Goal: Task Accomplishment & Management: Manage account settings

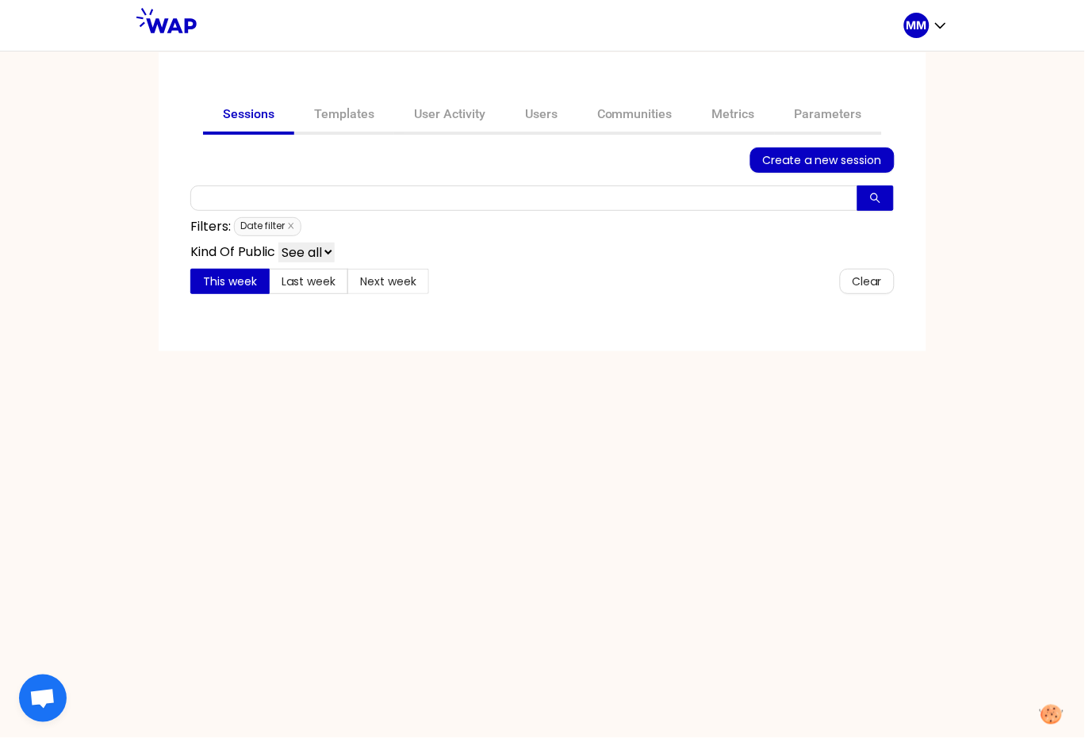
click at [294, 224] on icon "close" at bounding box center [291, 226] width 8 height 8
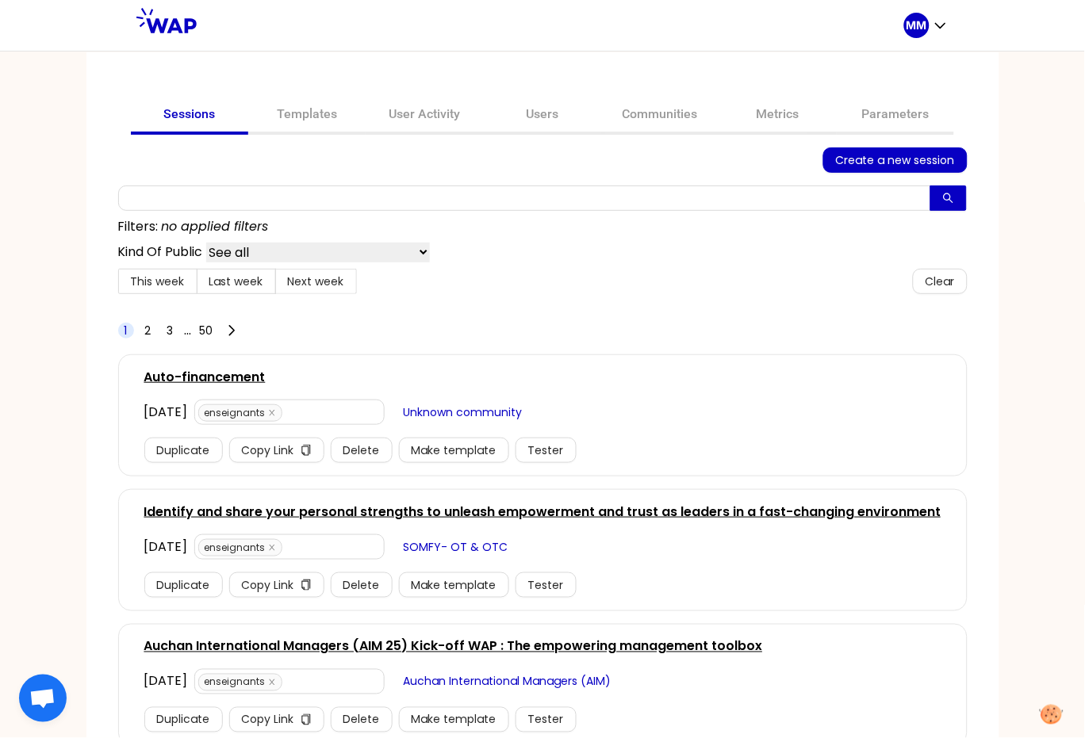
click at [281, 513] on link "Identify and share your personal strengths to unleash empowerment and trust as …" at bounding box center [542, 512] width 797 height 19
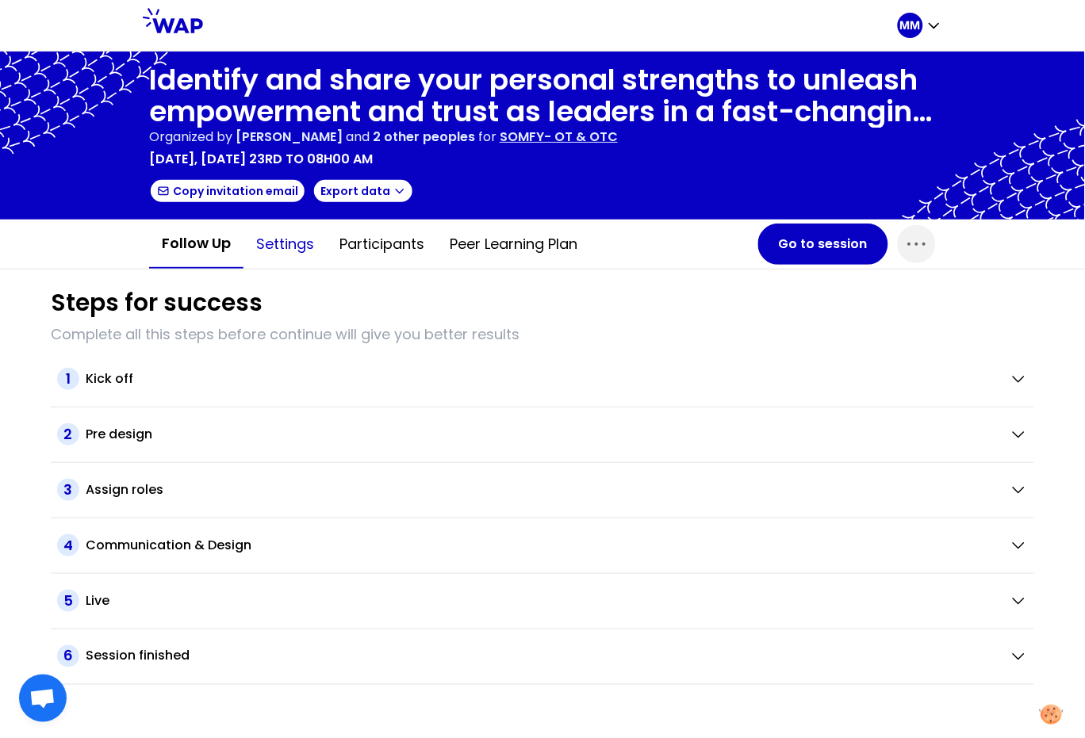
click at [284, 242] on button "Settings" at bounding box center [284, 244] width 83 height 48
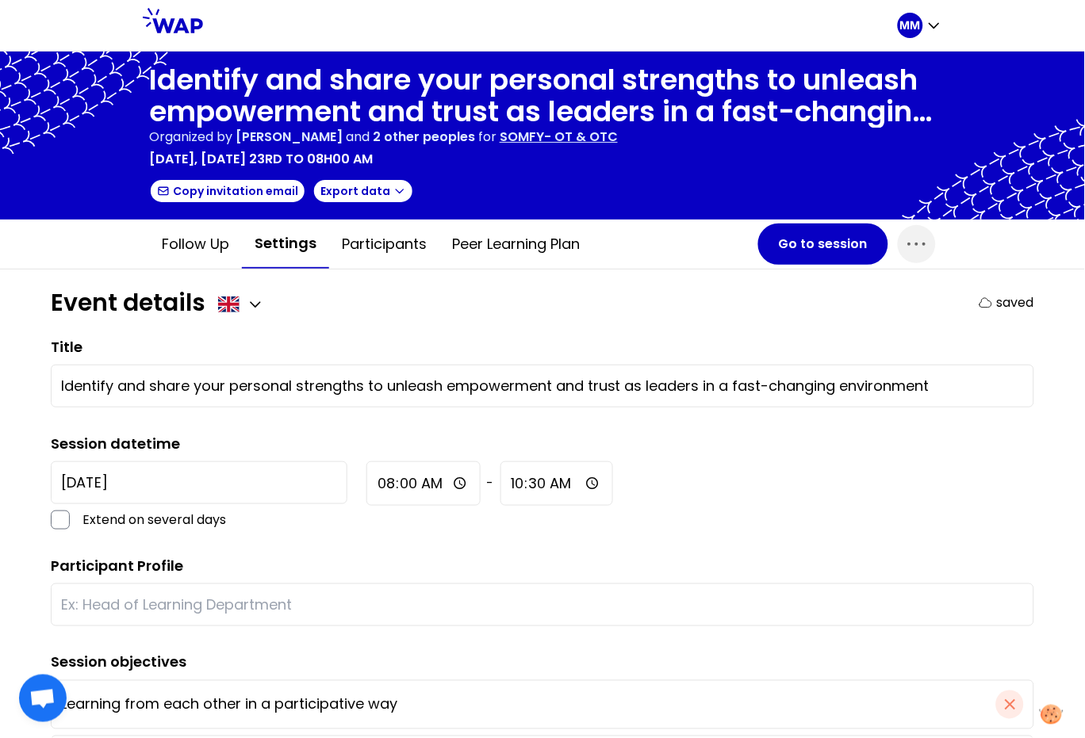
click at [250, 444] on div "Session datetime 2025-9-23 Extend on several days 08:00 - 10:30" at bounding box center [542, 481] width 983 height 97
click at [165, 444] on label "Session datetime" at bounding box center [115, 444] width 129 height 20
copy label "Session datetime"
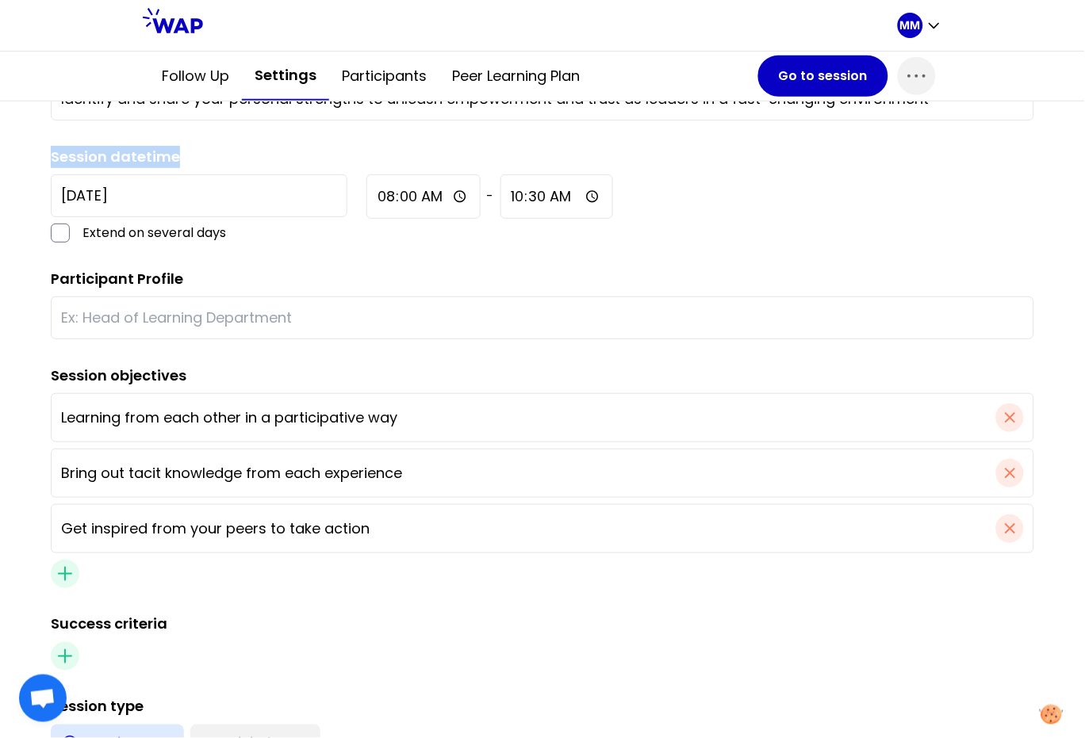
scroll to position [599, 0]
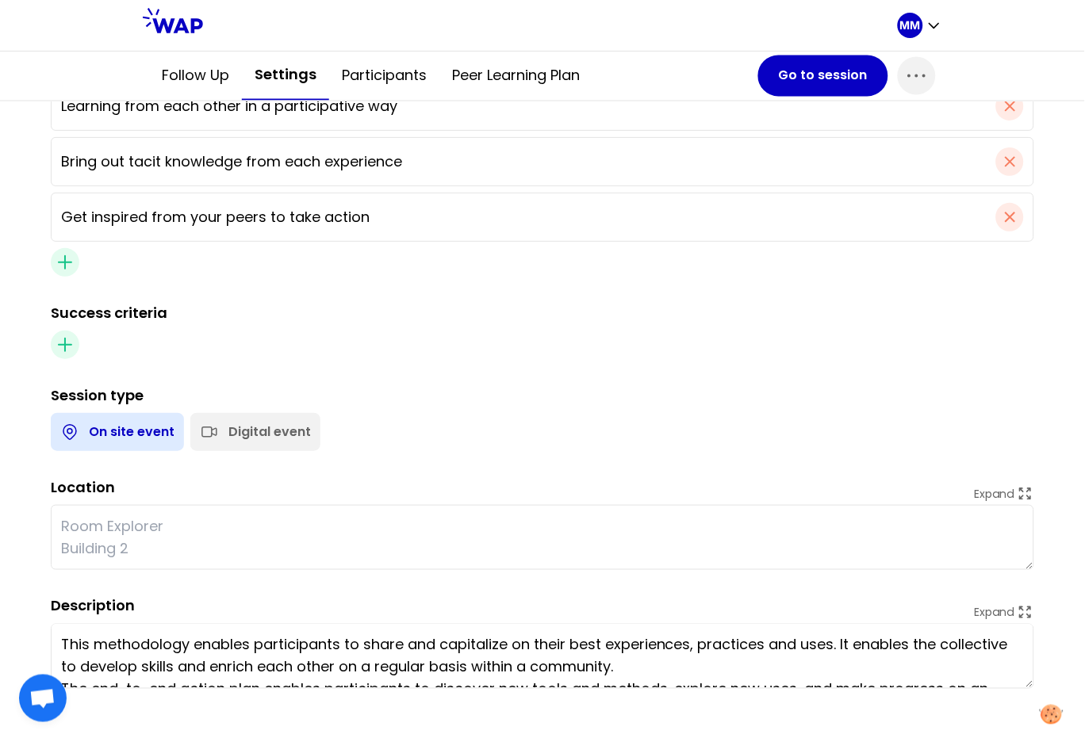
click at [234, 433] on div "Digital event" at bounding box center [269, 432] width 82 height 19
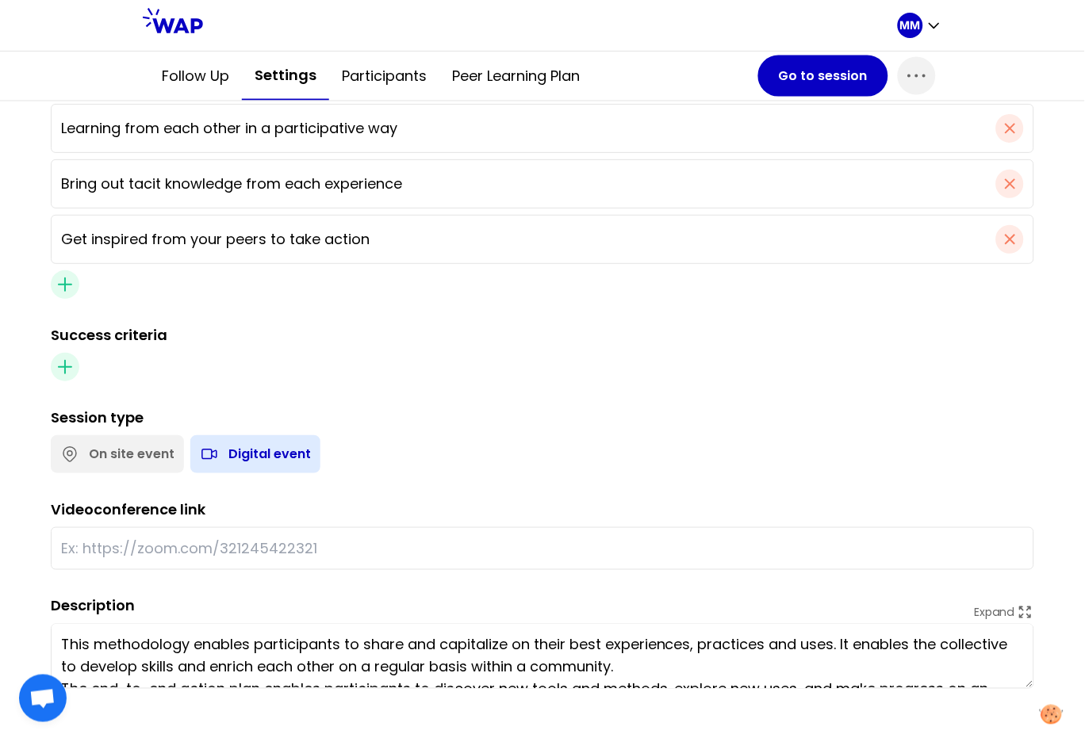
click at [128, 508] on label "Videoconference link" at bounding box center [128, 510] width 155 height 20
copy label "Videoconference link"
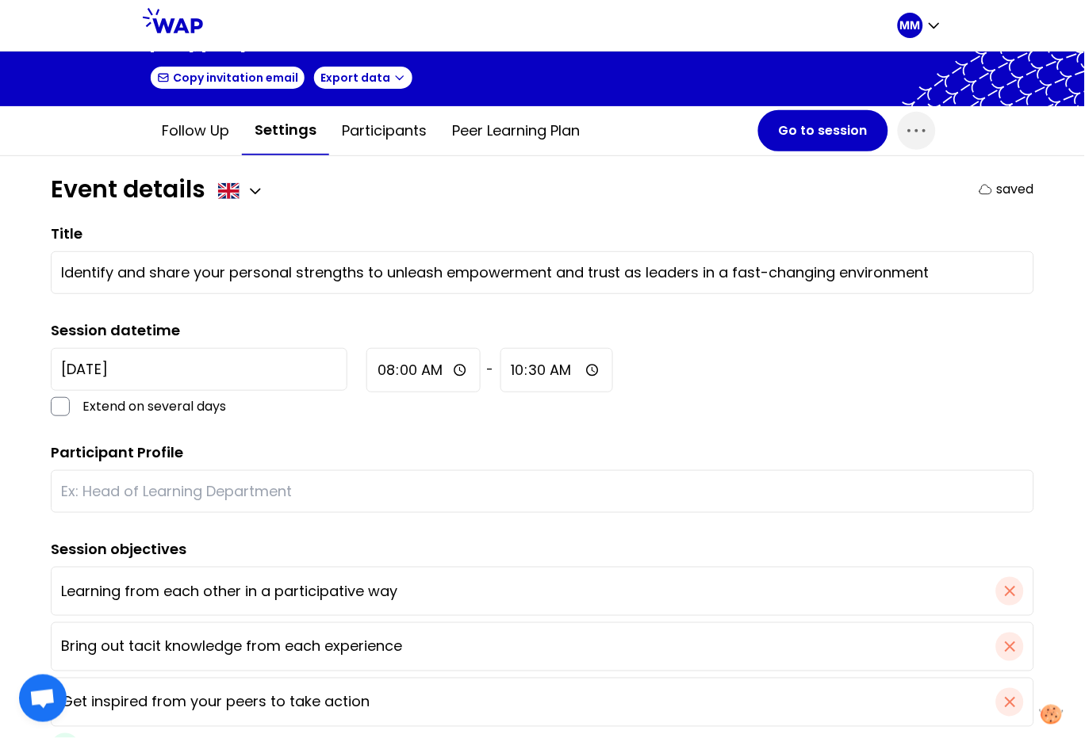
scroll to position [113, 0]
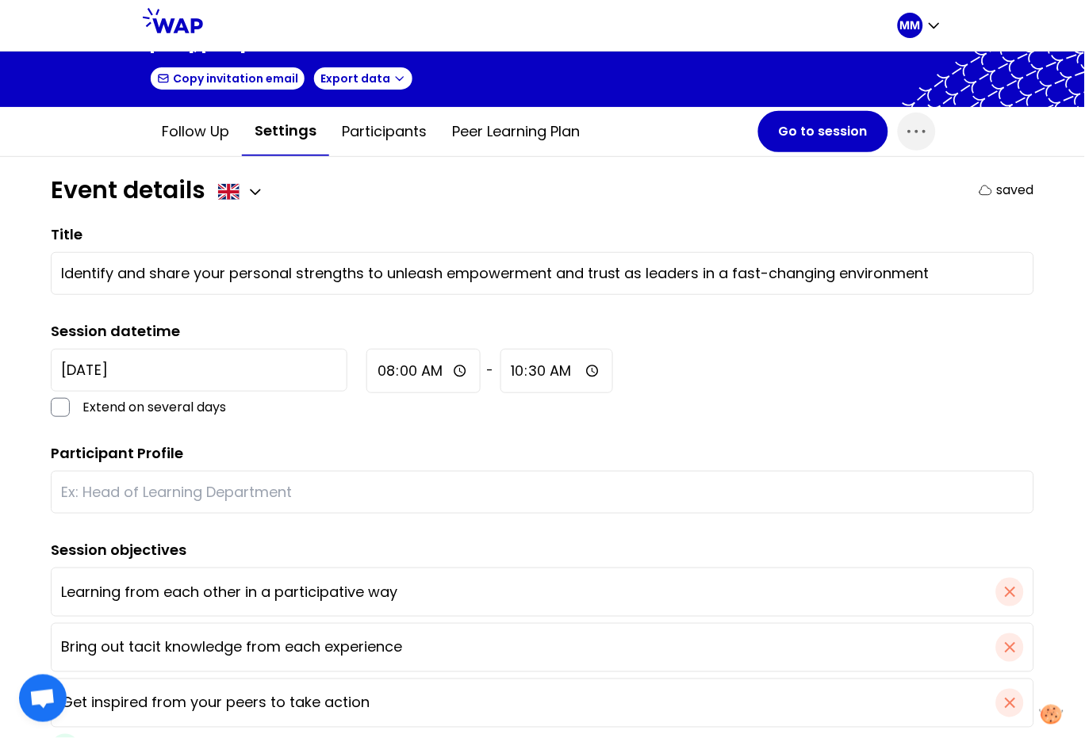
click at [128, 326] on label "Session datetime" at bounding box center [115, 331] width 129 height 20
copy label "Session datetime"
click at [930, 25] on icon "button" at bounding box center [934, 25] width 16 height 16
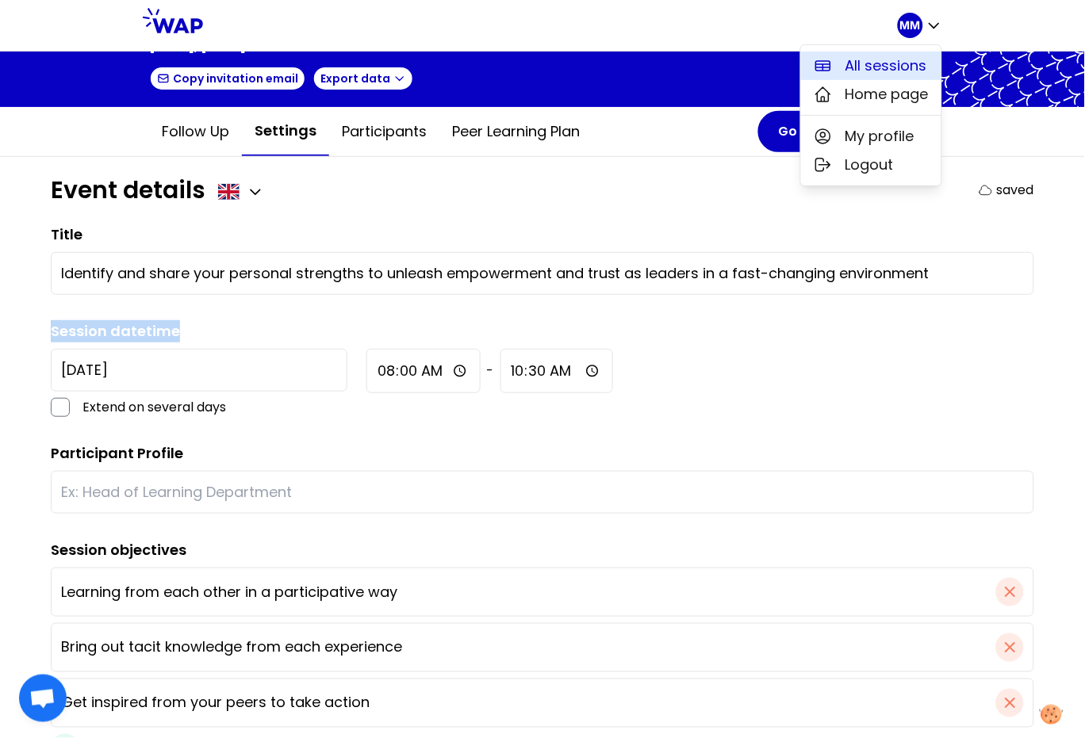
click at [876, 64] on span "All sessions" at bounding box center [886, 66] width 82 height 22
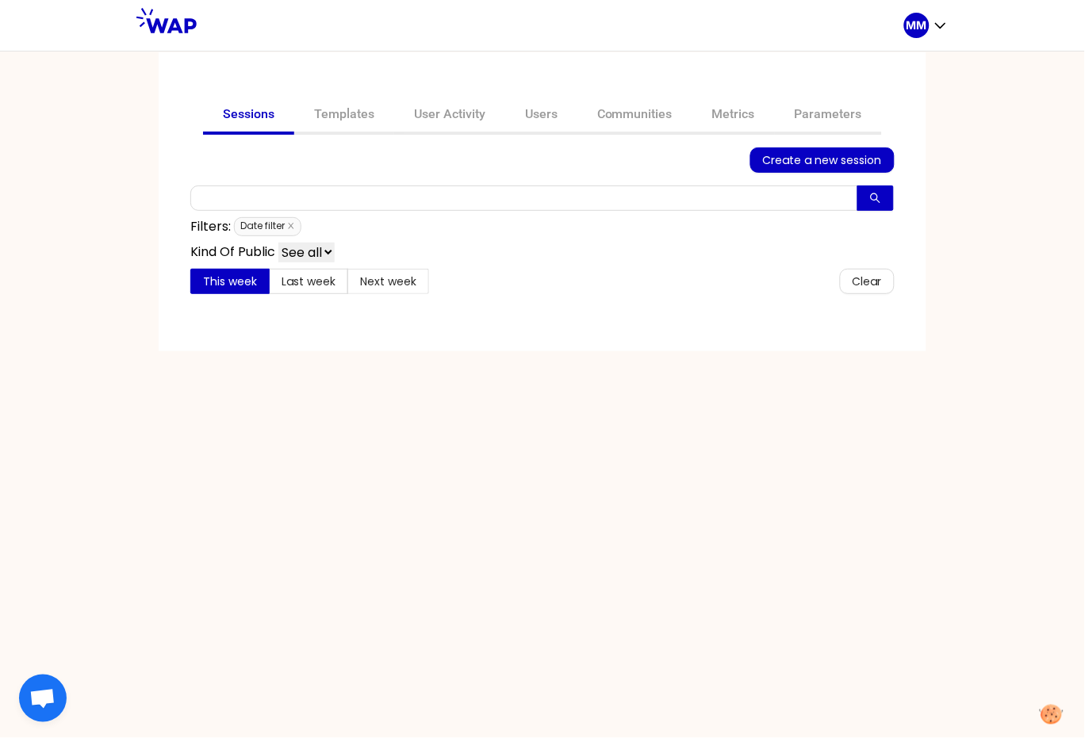
click at [285, 225] on span "Date filter" at bounding box center [267, 226] width 67 height 19
click at [291, 224] on icon "close" at bounding box center [291, 227] width 6 height 6
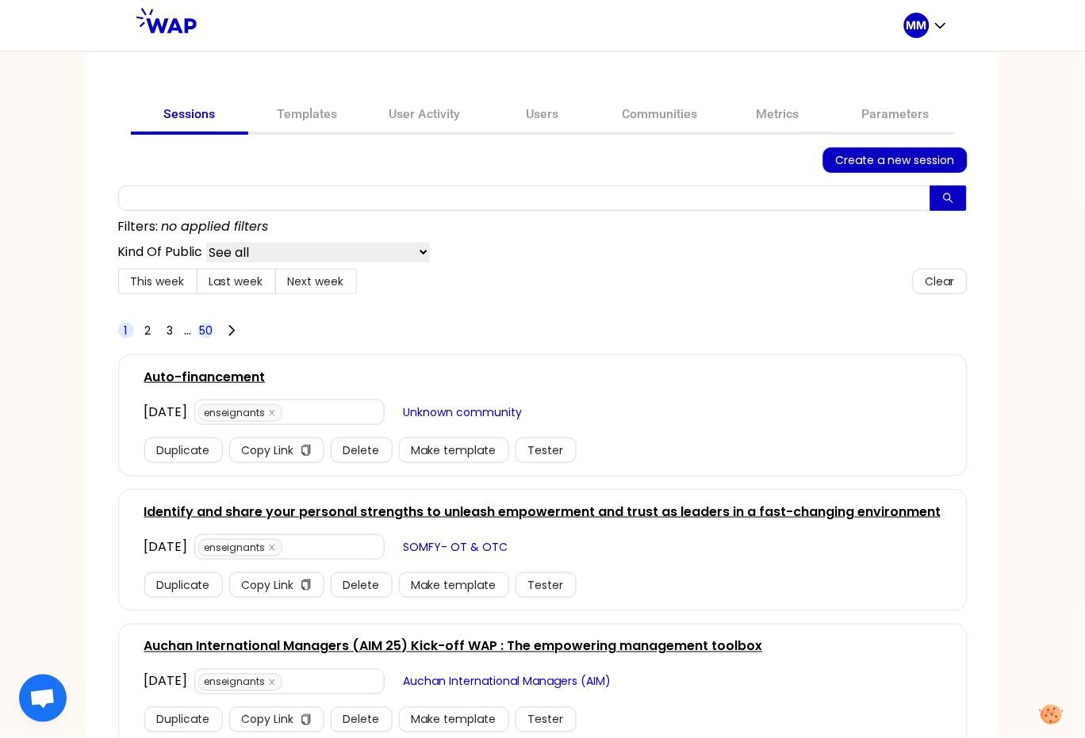
click at [203, 327] on span "50" at bounding box center [205, 331] width 13 height 16
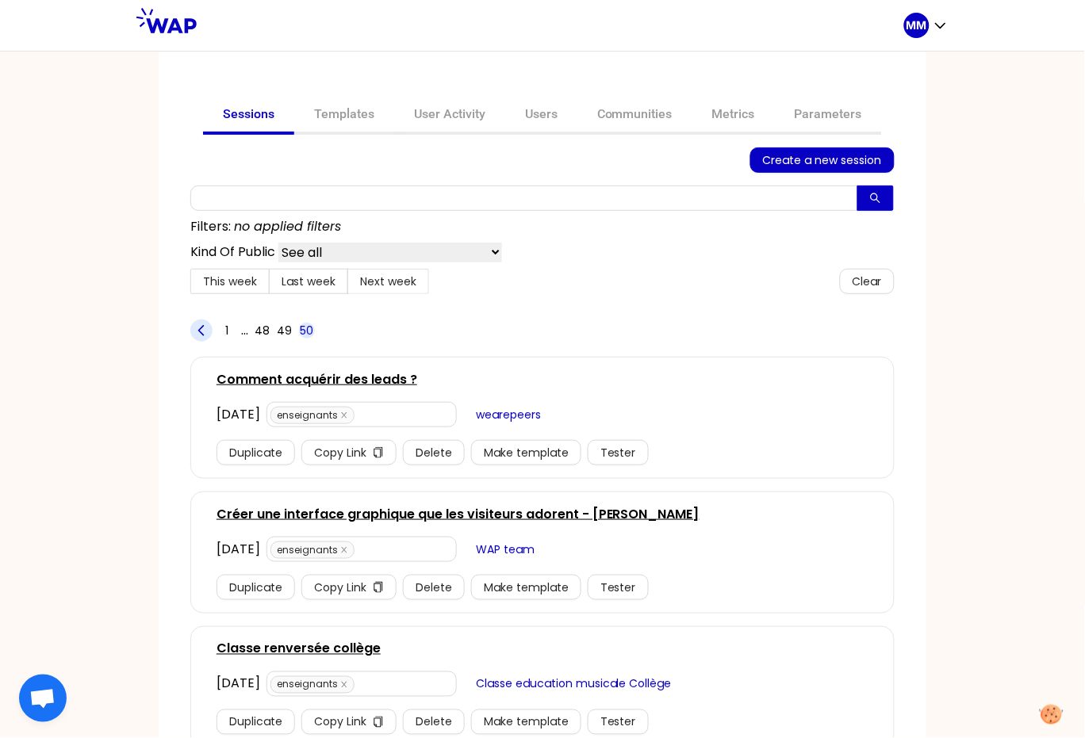
click at [202, 328] on icon at bounding box center [201, 331] width 16 height 16
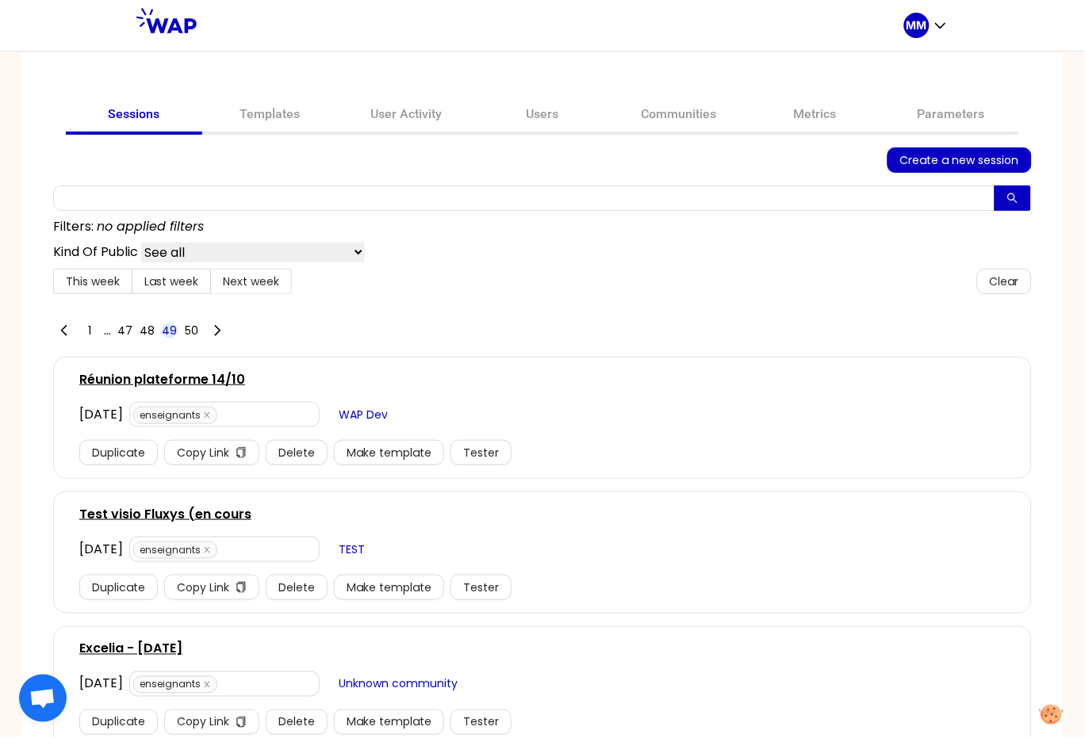
click at [98, 327] on span "1" at bounding box center [90, 331] width 16 height 16
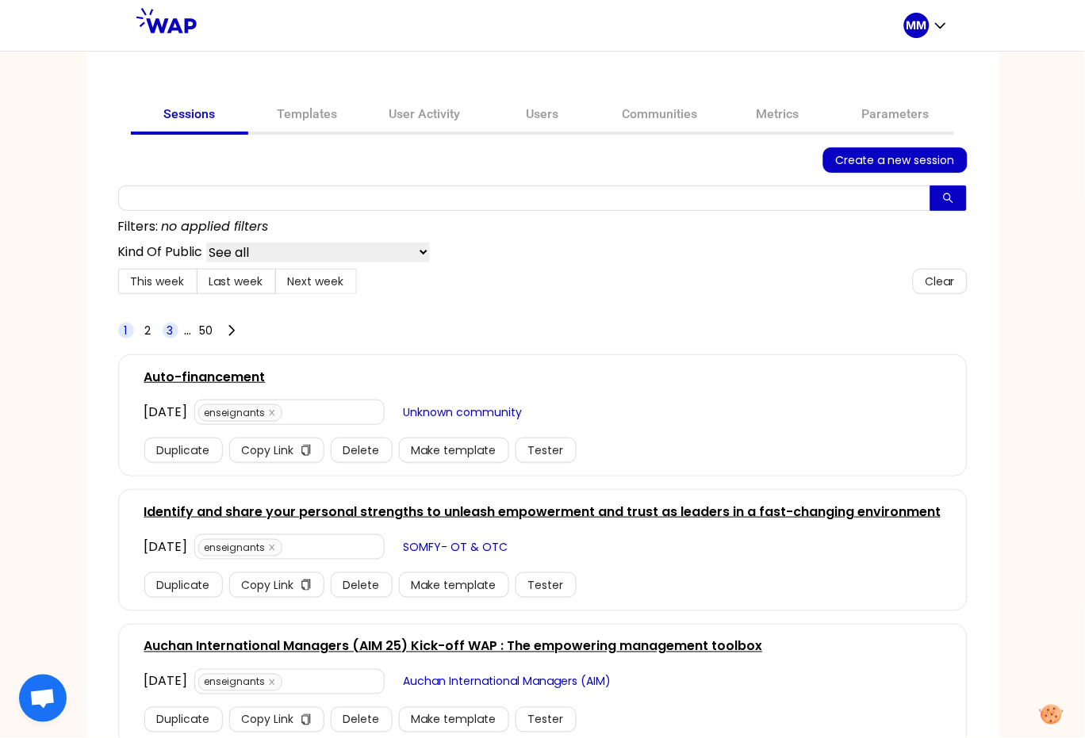
click at [163, 327] on span "3" at bounding box center [171, 331] width 16 height 16
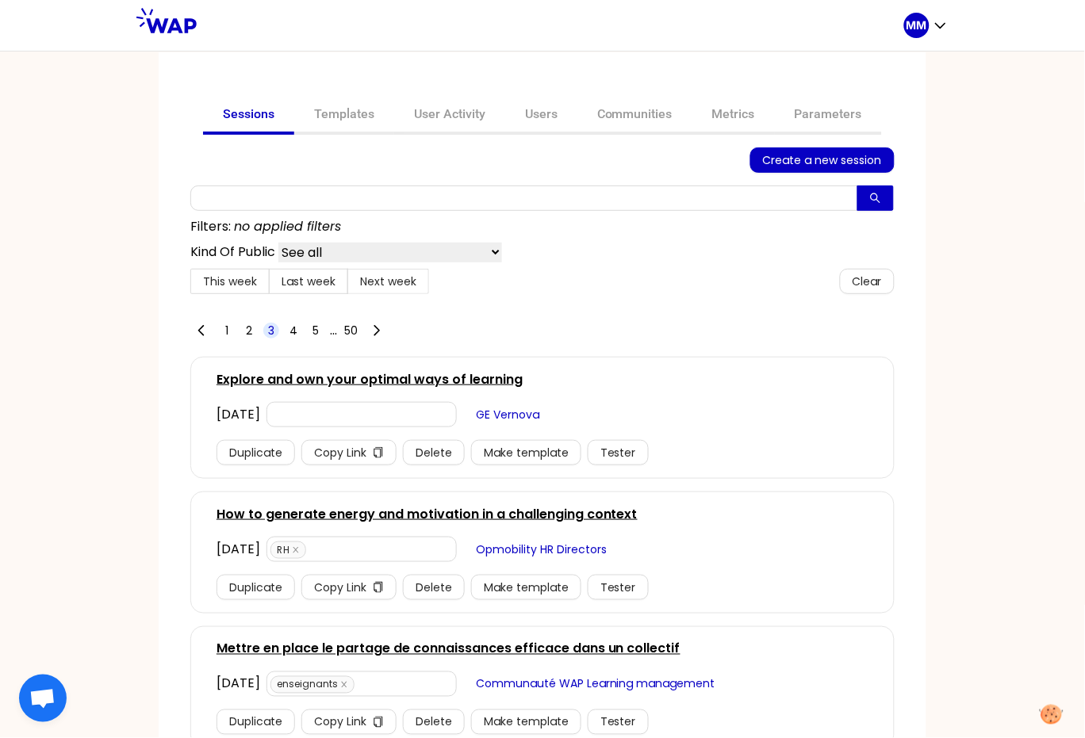
click at [272, 379] on link "Explore and own your optimal ways of learning" at bounding box center [369, 379] width 306 height 19
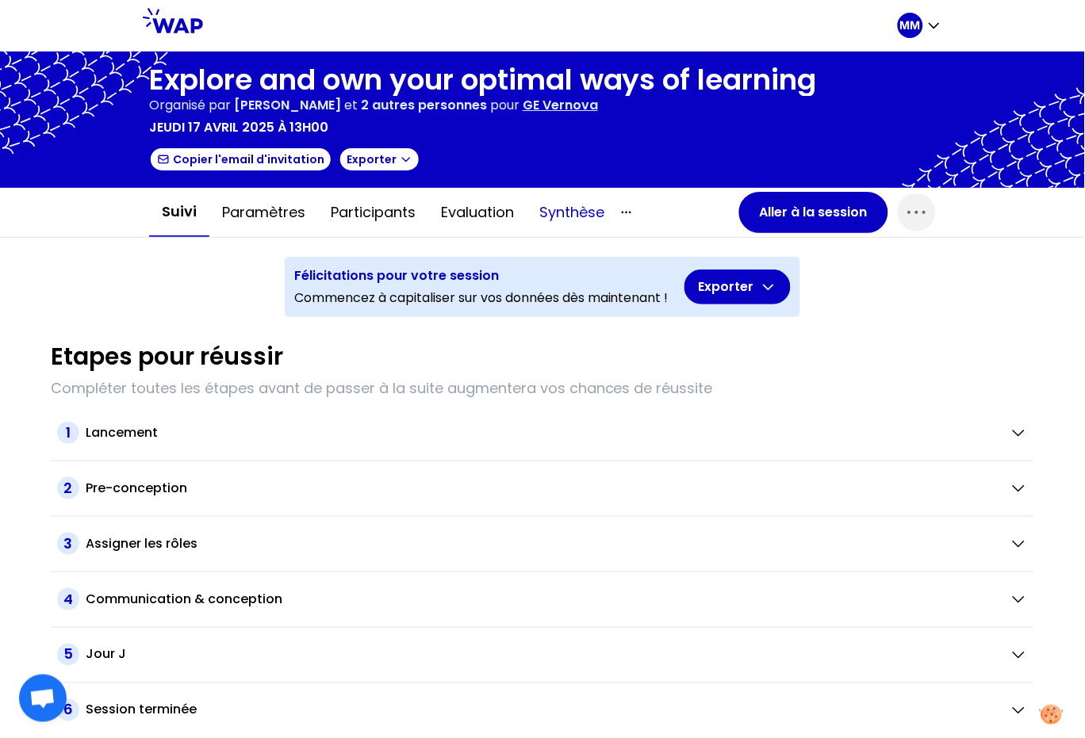
click at [550, 209] on button "Synthèse" at bounding box center [572, 213] width 90 height 48
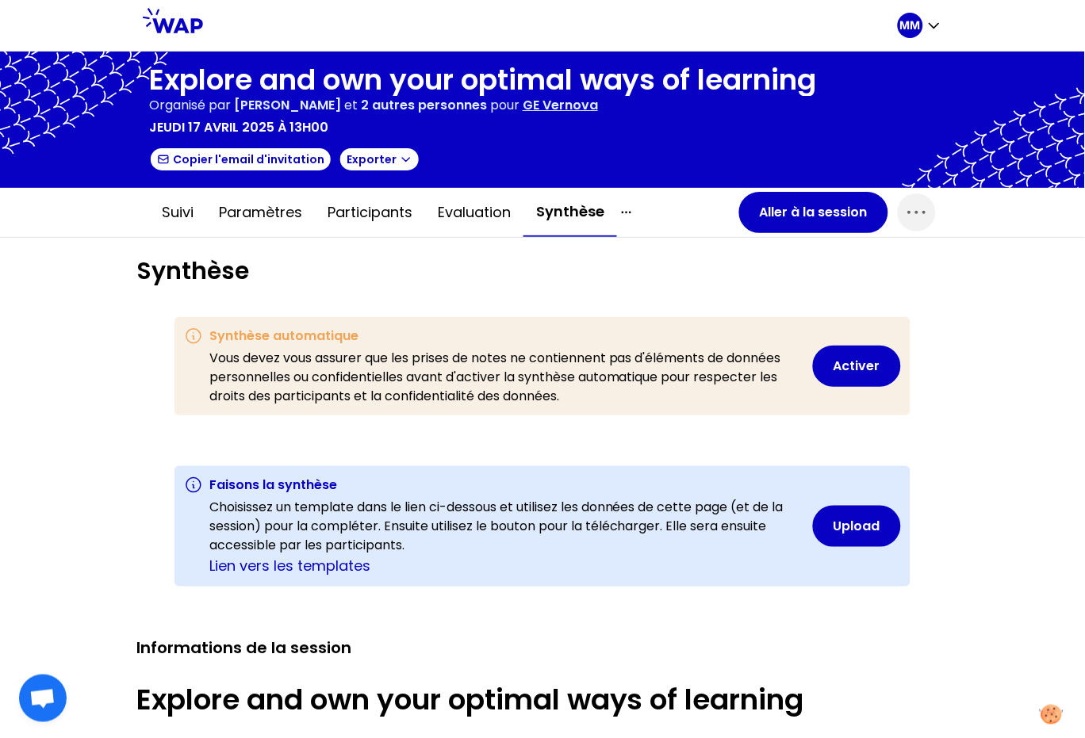
scroll to position [7624, 7443]
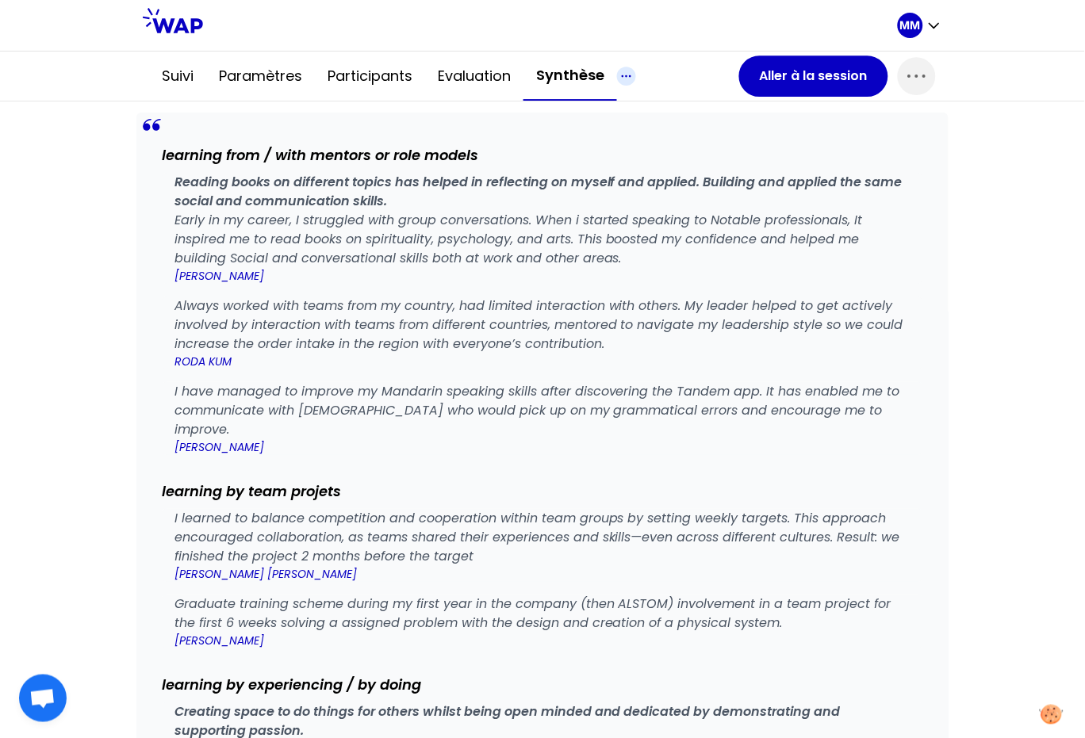
click at [618, 77] on icon "button" at bounding box center [626, 76] width 19 height 19
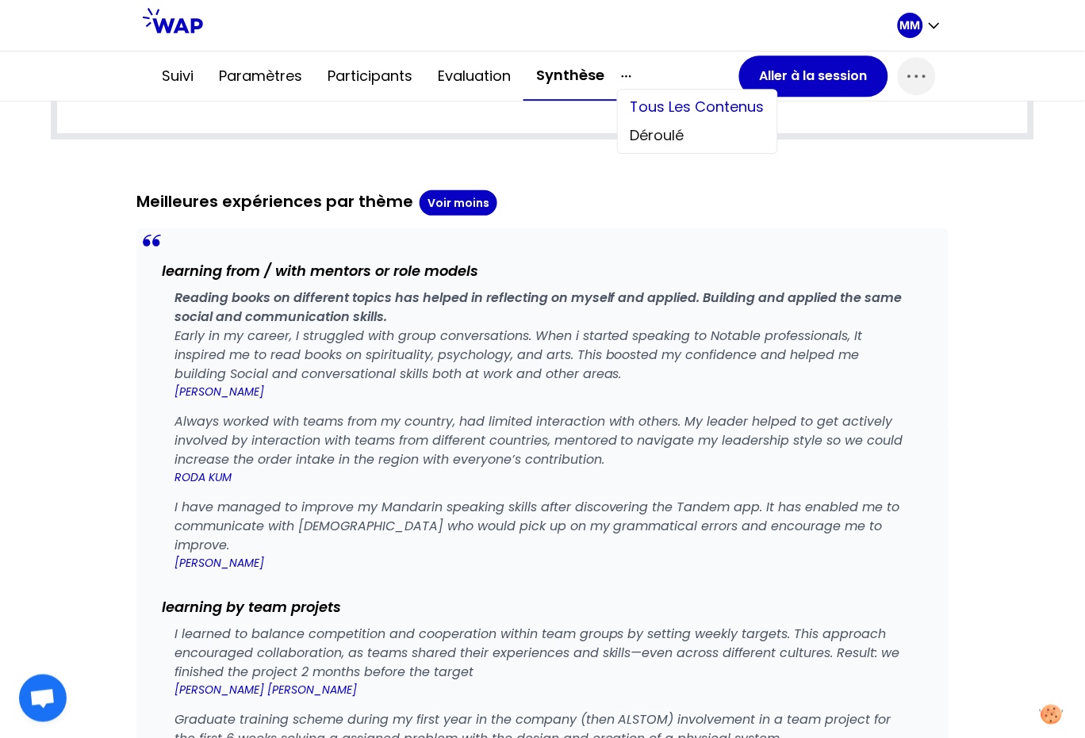
scroll to position [2154, 0]
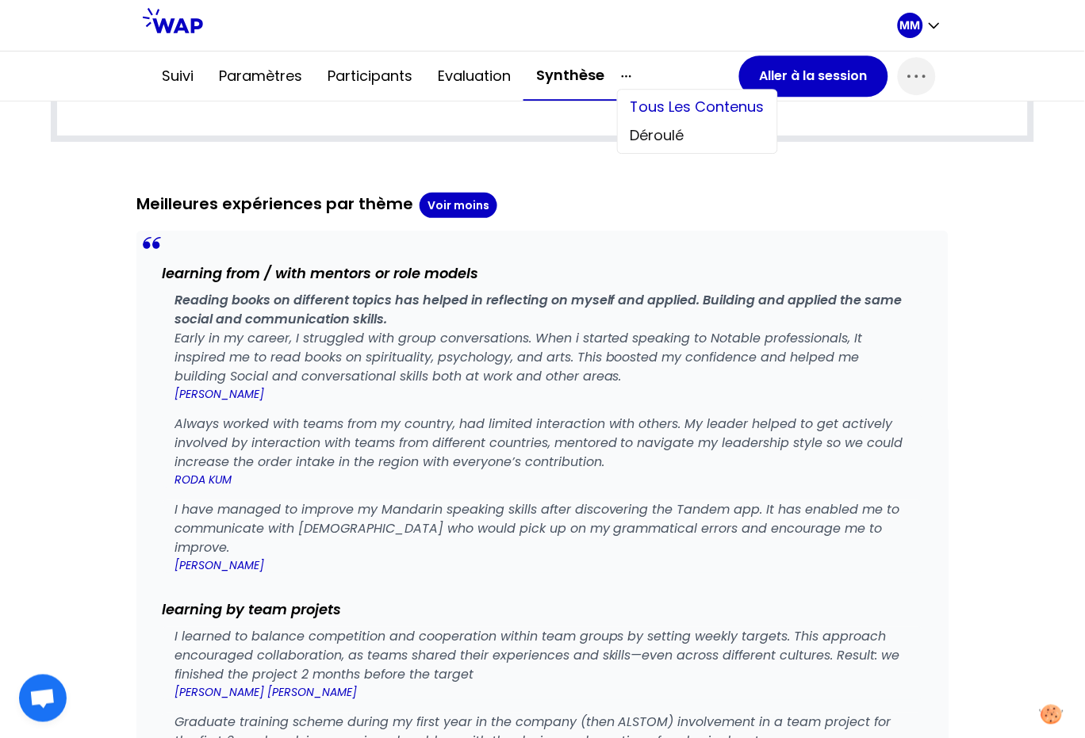
click at [668, 104] on div "Tous les contenus" at bounding box center [697, 107] width 159 height 29
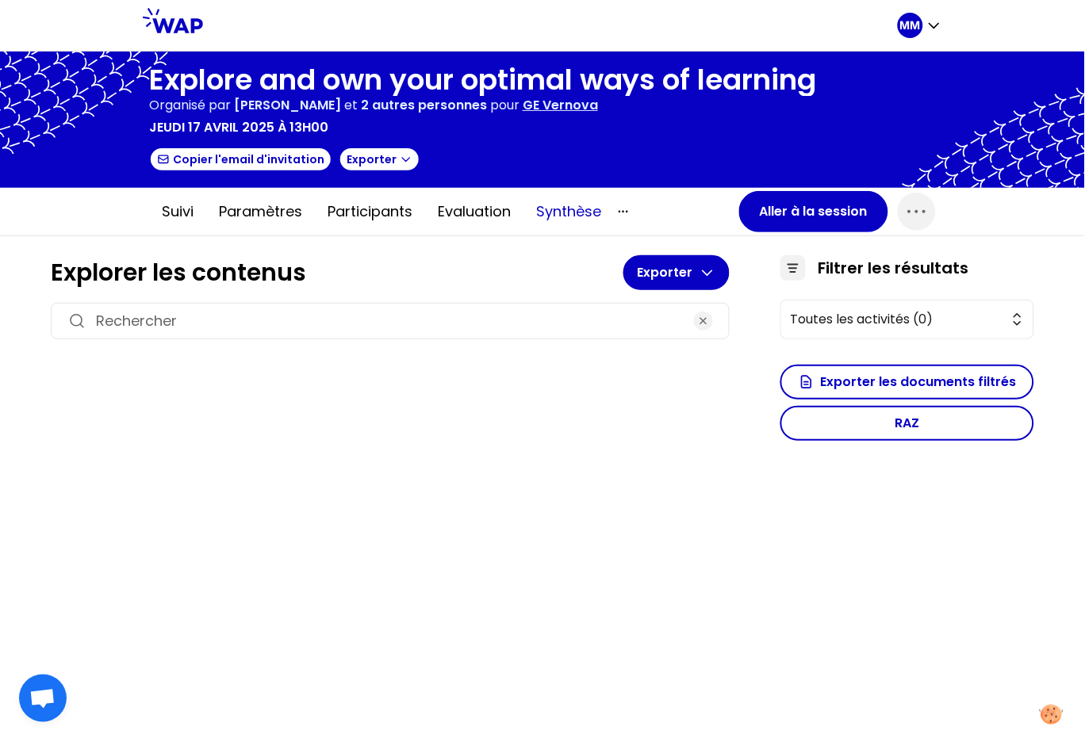
scroll to position [0, 0]
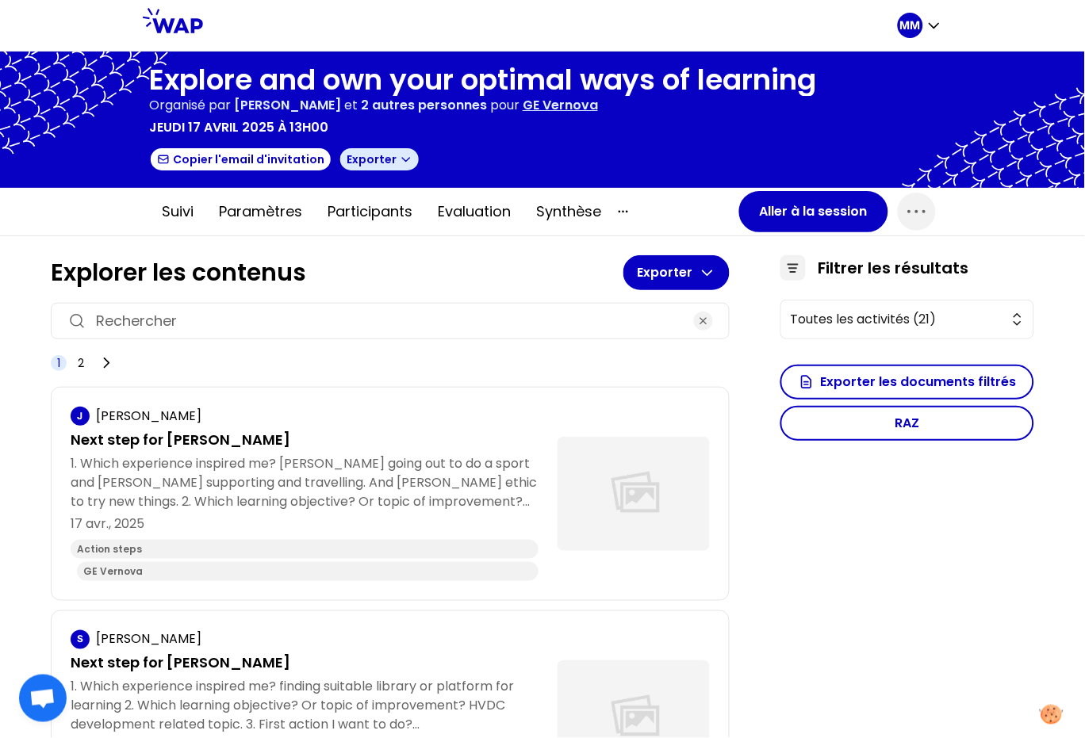
click at [357, 165] on button "Exporter" at bounding box center [380, 159] width 82 height 25
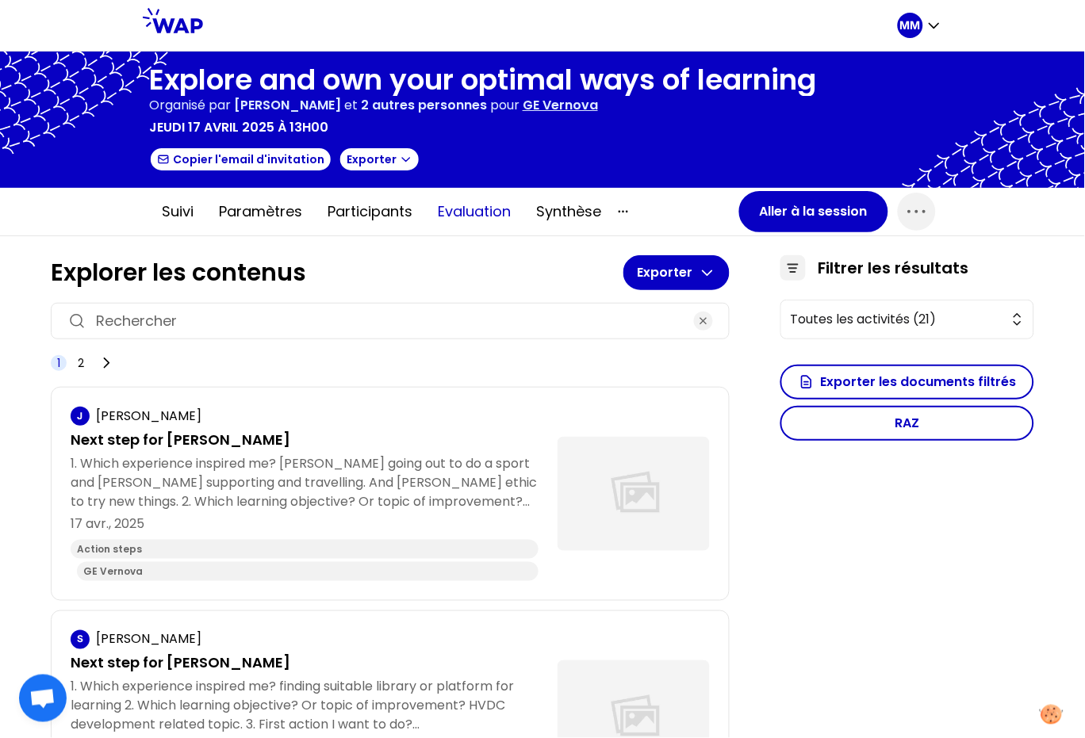
click at [464, 214] on button "Evaluation" at bounding box center [474, 212] width 98 height 48
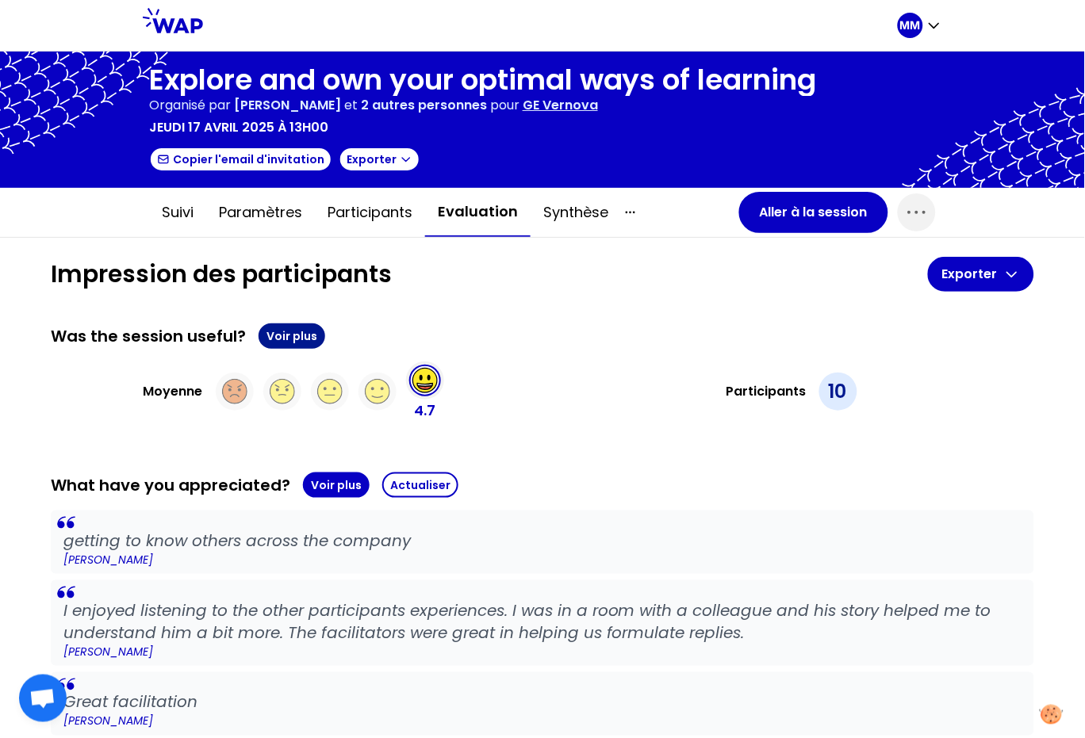
click at [305, 330] on button "Voir plus" at bounding box center [292, 336] width 67 height 25
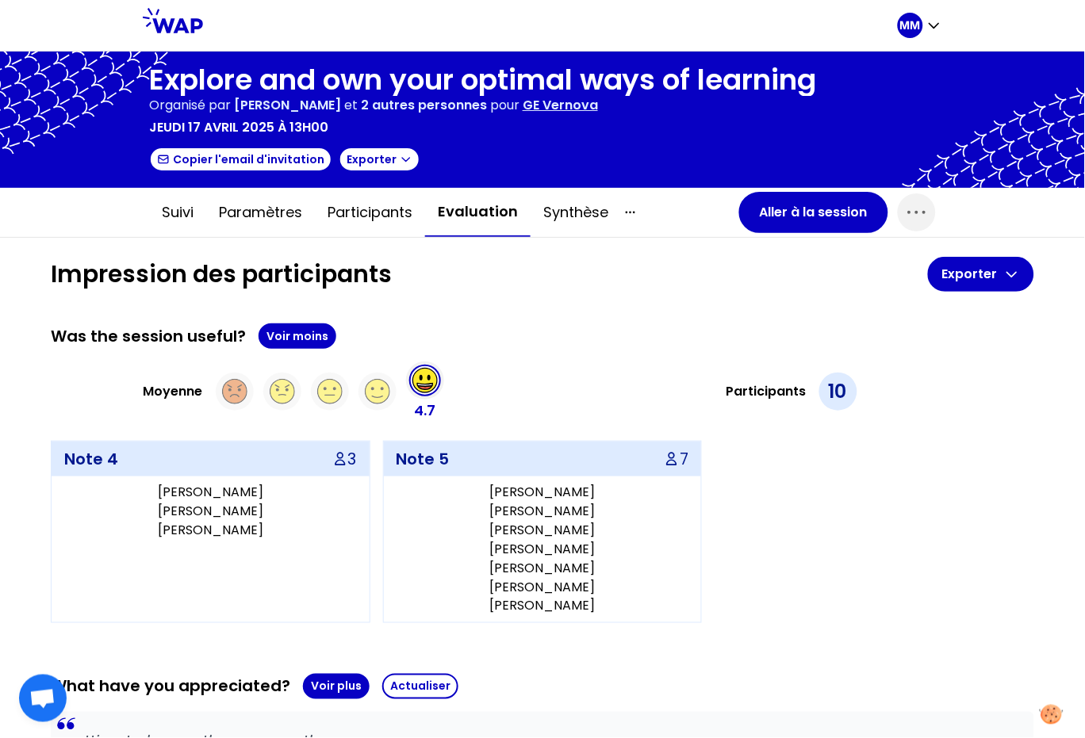
click at [139, 331] on div "Was the session useful? Voir moins" at bounding box center [542, 336] width 983 height 25
click at [534, 348] on div "Was the session useful? Voir moins Moyenne 4.7 Participants 10 Note 4 3 Bhuvane…" at bounding box center [542, 474] width 983 height 300
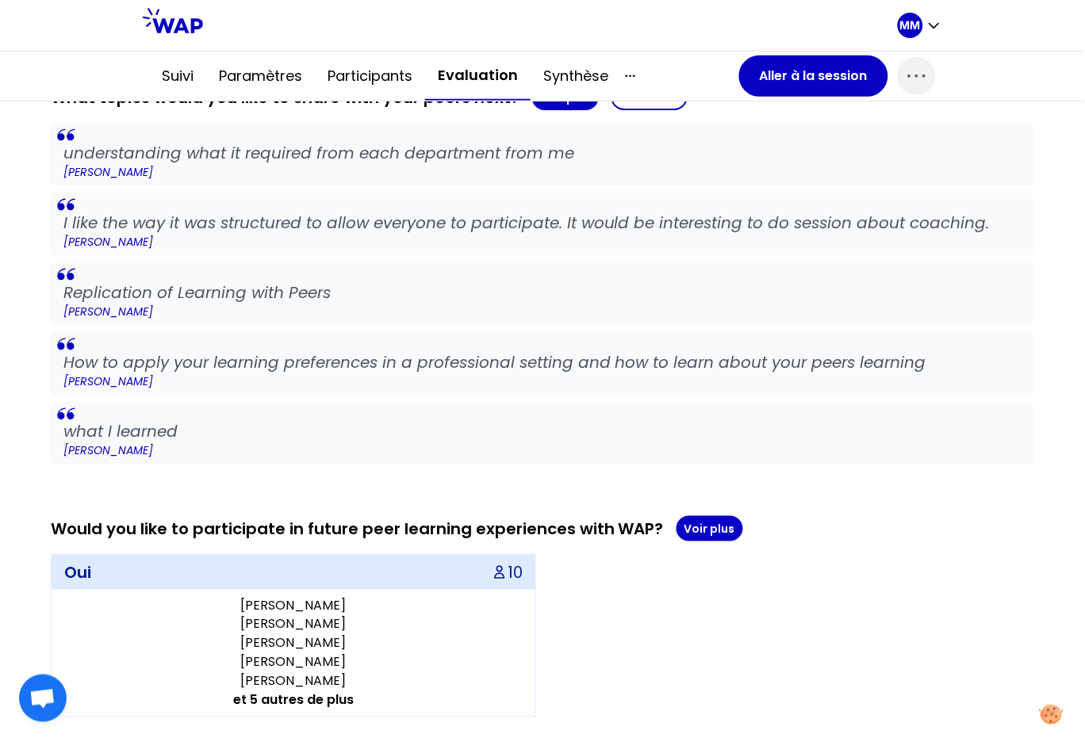
click at [228, 519] on div "Would you like to participate in future peer learning experiences with WAP? Voi…" at bounding box center [542, 528] width 983 height 25
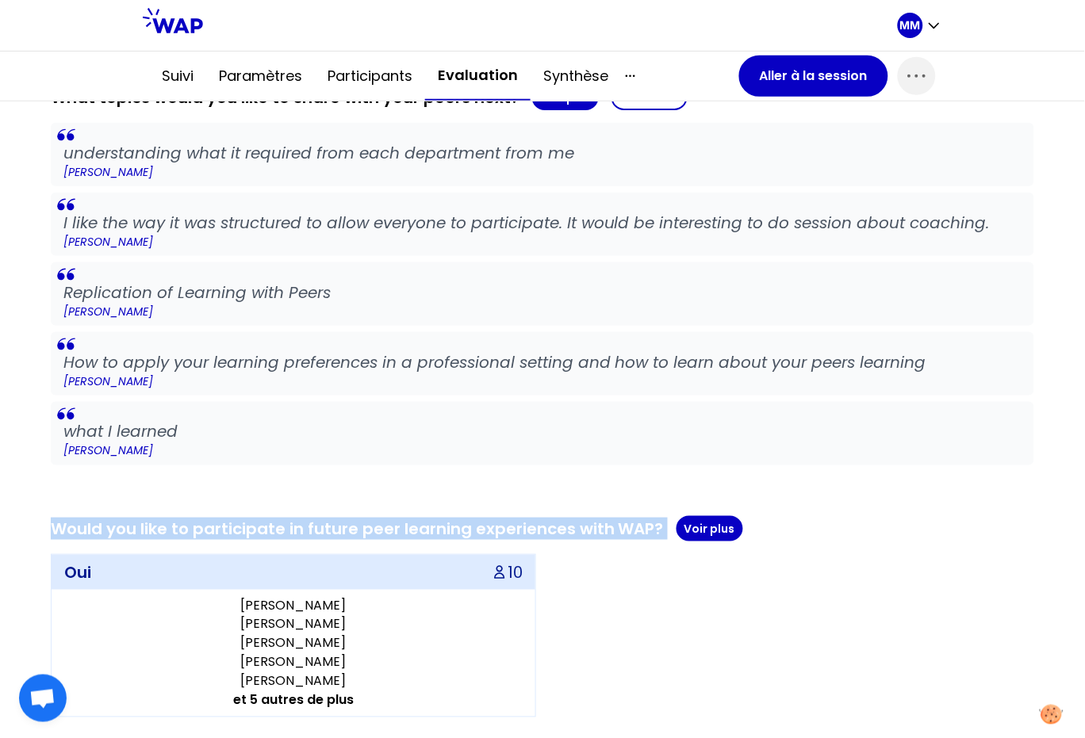
click at [228, 519] on div "Would you like to participate in future peer learning experiences with WAP? Voi…" at bounding box center [542, 528] width 983 height 25
copy div "Would you like to participate in future peer learning experiences with WAP?"
click at [699, 522] on button "Voir plus" at bounding box center [709, 528] width 67 height 25
click at [622, 75] on icon "button" at bounding box center [630, 76] width 19 height 19
click at [630, 107] on div at bounding box center [694, 98] width 151 height 32
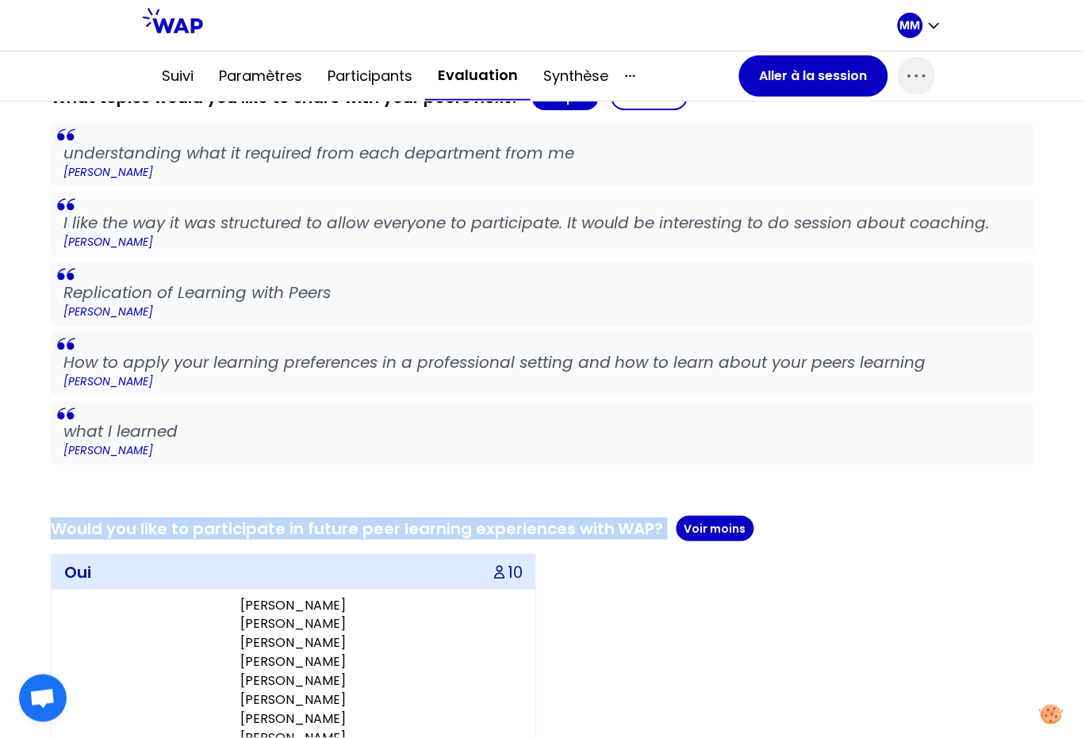
drag, startPoint x: 617, startPoint y: 80, endPoint x: 633, endPoint y: 81, distance: 15.9
click at [621, 80] on icon "button" at bounding box center [630, 76] width 19 height 19
click at [667, 109] on div at bounding box center [690, 104] width 151 height 32
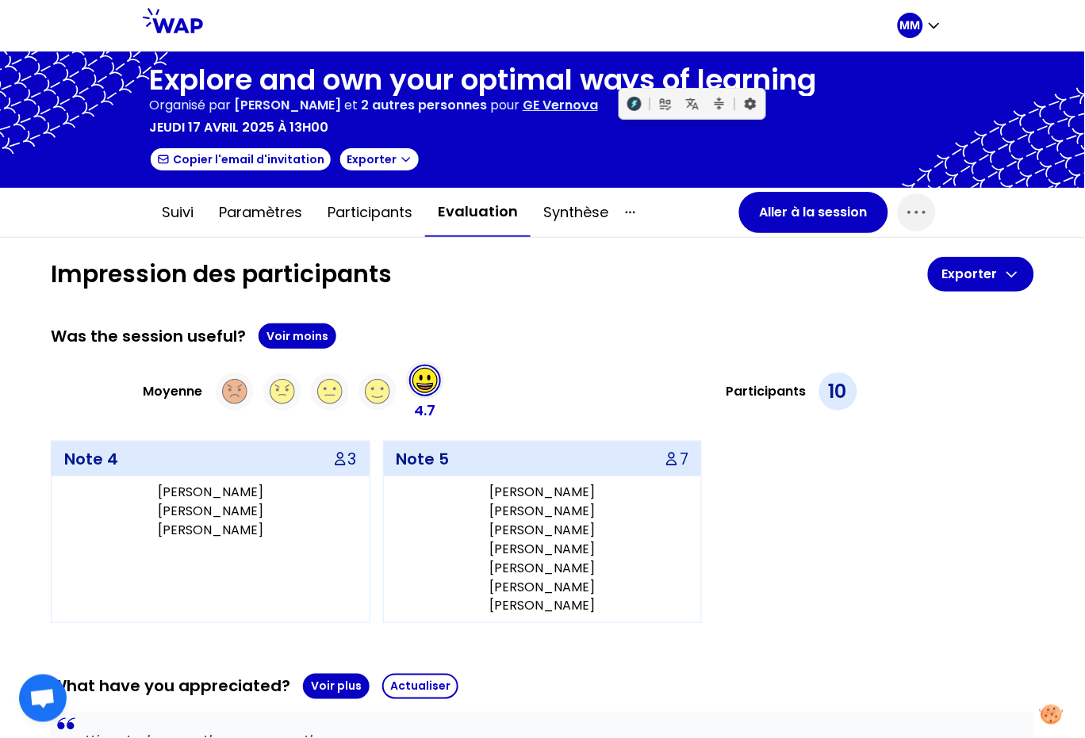
click at [634, 228] on div "Suivi Paramètres Participants Evaluation Synthèse" at bounding box center [444, 212] width 590 height 49
drag, startPoint x: 621, startPoint y: 209, endPoint x: 629, endPoint y: 222, distance: 15.0
click at [626, 212] on icon "button" at bounding box center [630, 212] width 9 height 1
click at [652, 243] on div "Tous les contenus" at bounding box center [701, 243] width 159 height 29
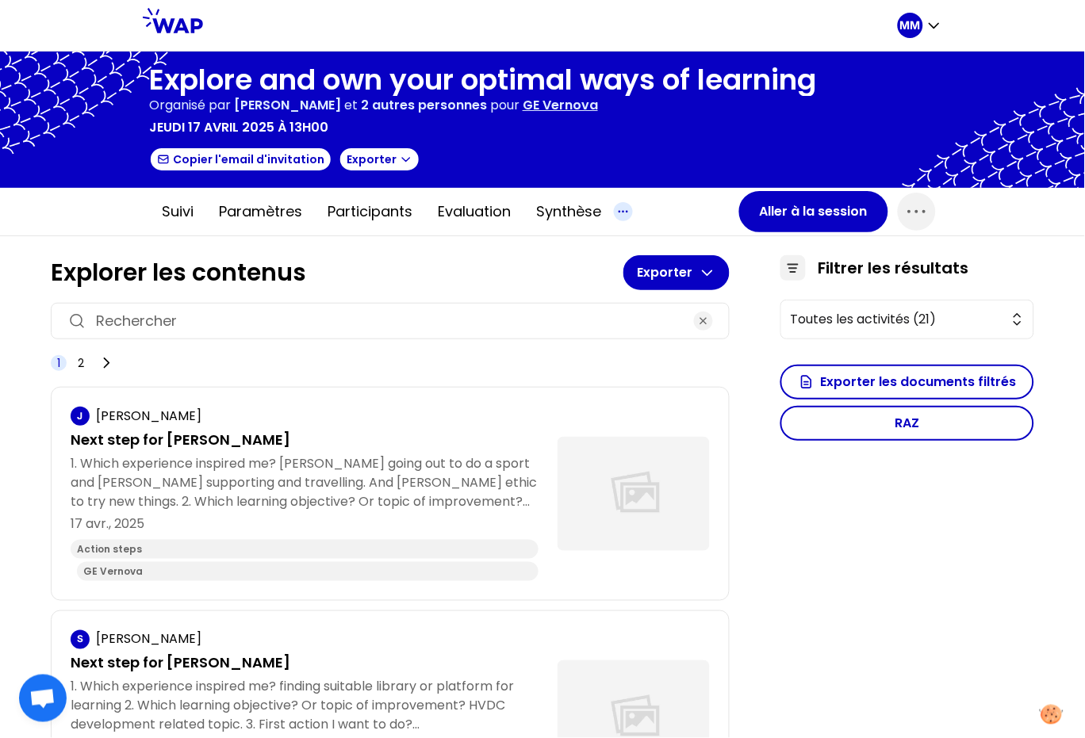
click at [623, 213] on icon "button" at bounding box center [623, 211] width 19 height 19
click at [653, 242] on div "Tous les contenus" at bounding box center [701, 242] width 167 height 29
click at [371, 152] on button "Exporter" at bounding box center [380, 159] width 82 height 25
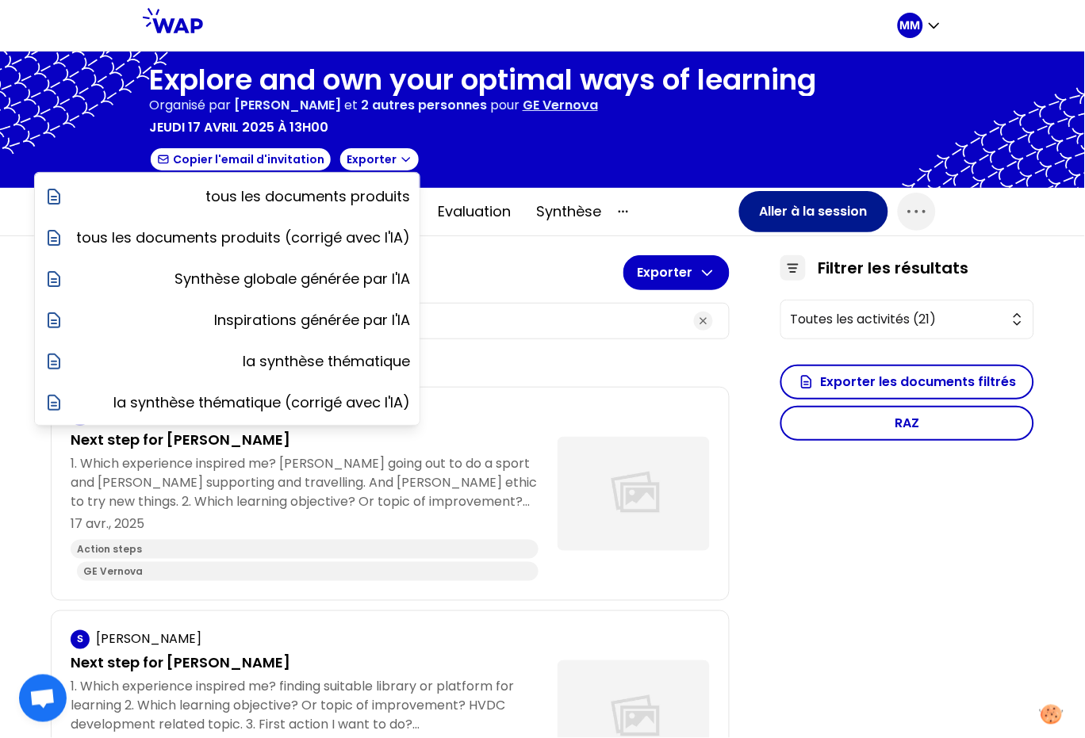
click at [779, 214] on button "Aller à la session" at bounding box center [813, 211] width 149 height 41
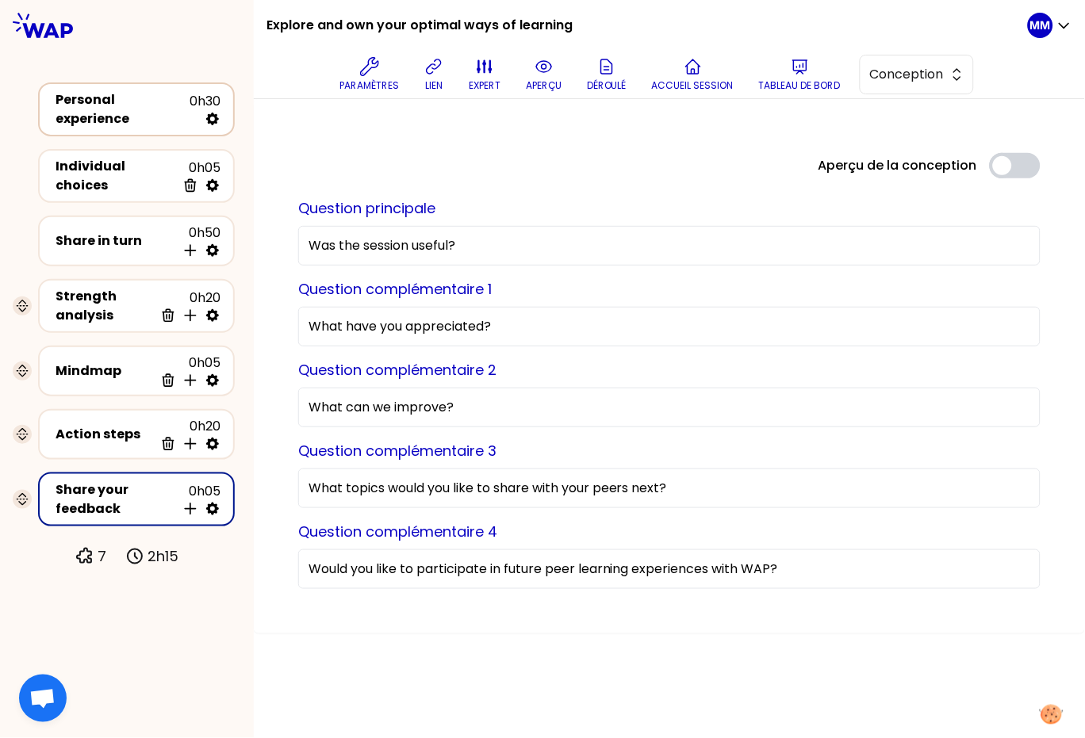
click at [96, 101] on div "Personal experience" at bounding box center [123, 109] width 134 height 38
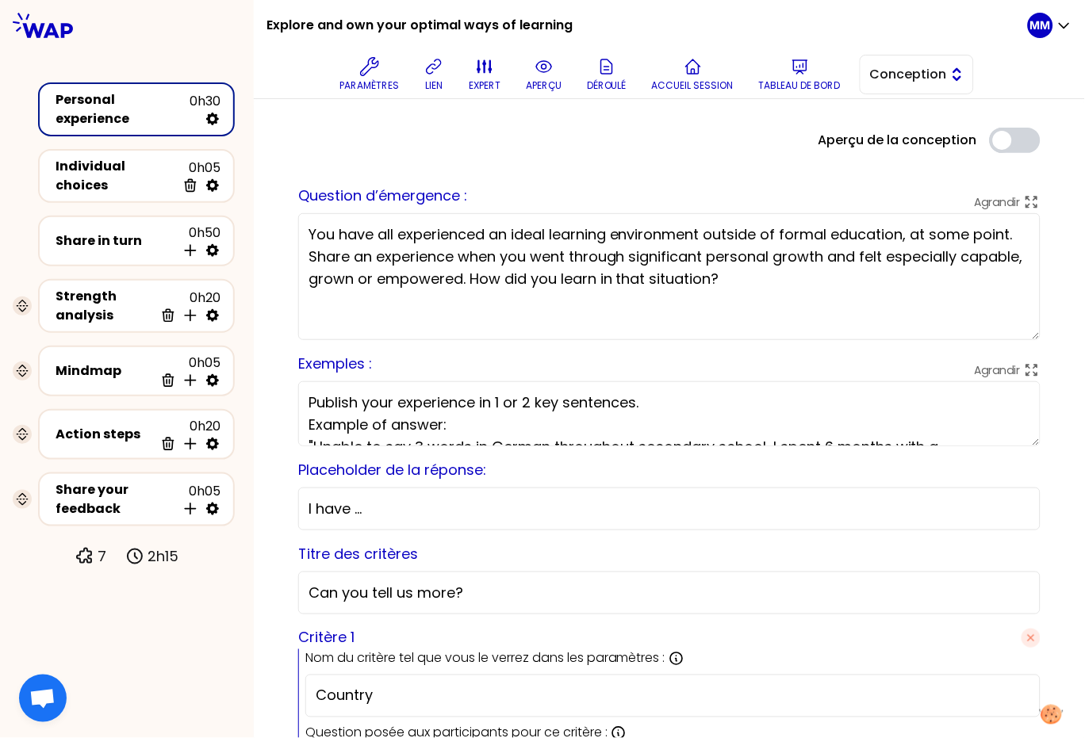
click at [894, 75] on span "Conception" at bounding box center [905, 74] width 71 height 19
click at [898, 137] on span "Facilitation" at bounding box center [926, 139] width 68 height 19
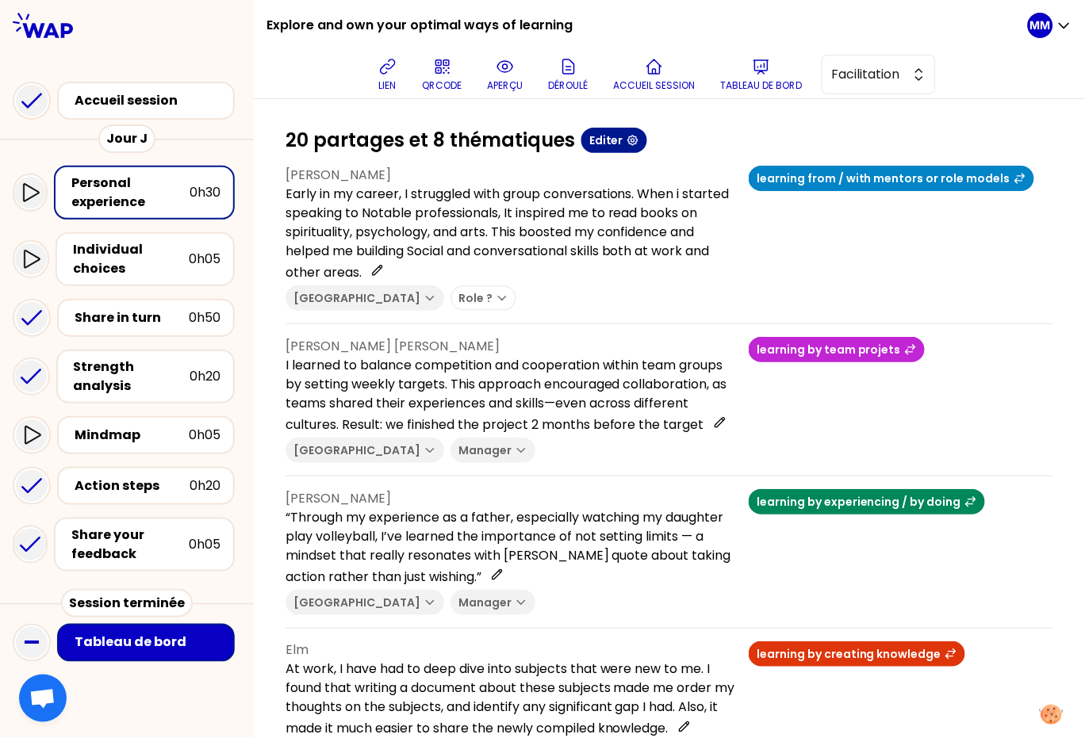
click at [631, 145] on icon "button" at bounding box center [632, 140] width 13 height 13
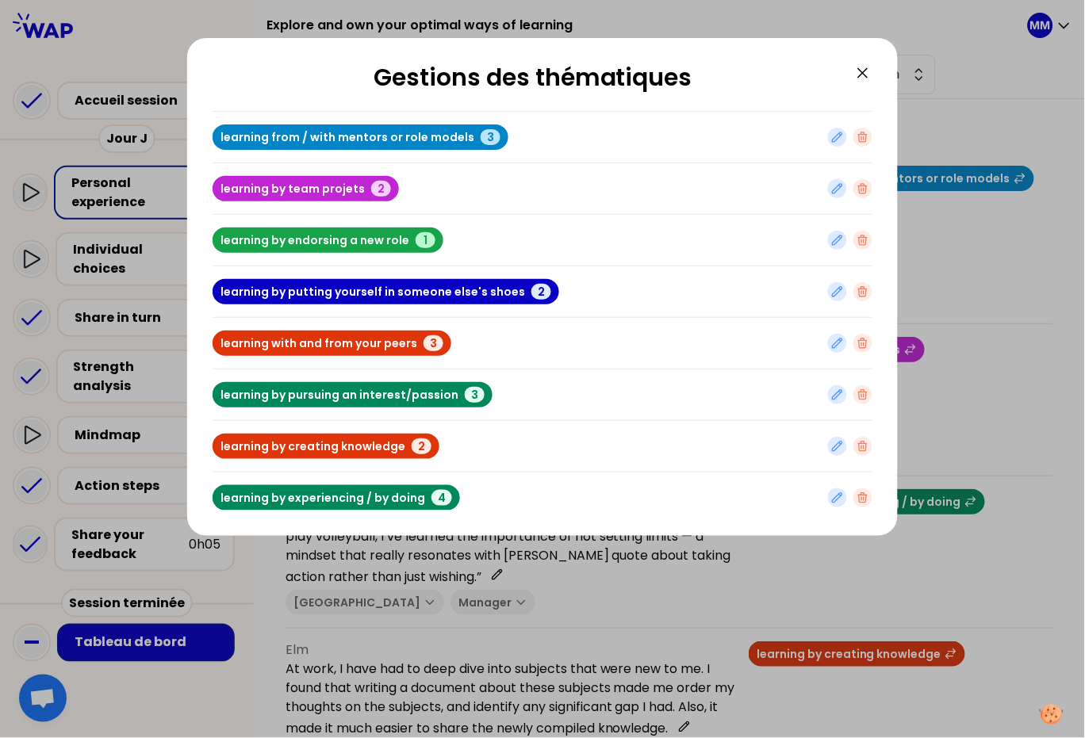
click at [870, 71] on icon at bounding box center [862, 72] width 19 height 19
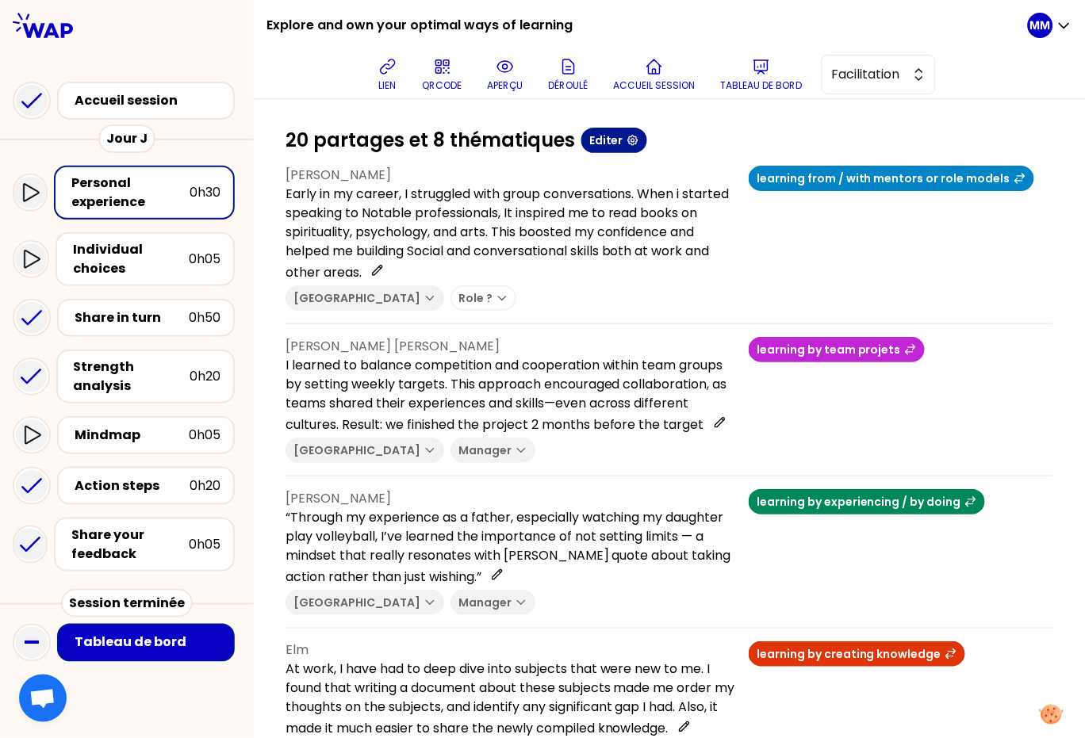
click at [603, 143] on button "Editer" at bounding box center [614, 140] width 66 height 25
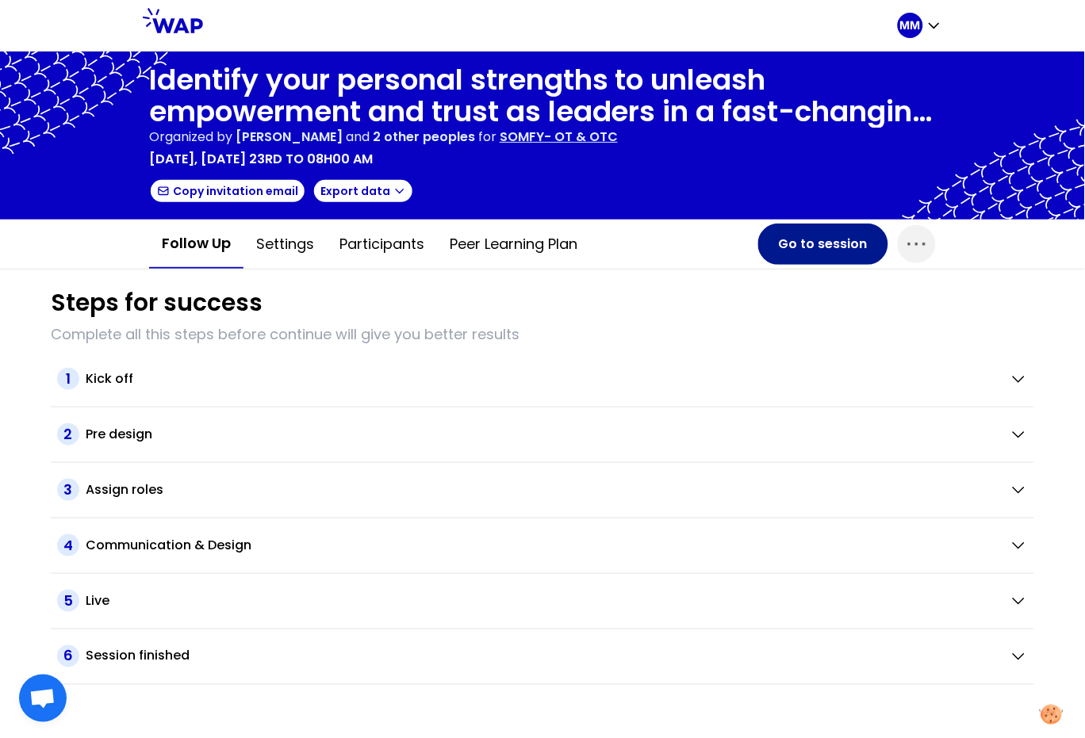
click at [816, 247] on button "Go to session" at bounding box center [823, 244] width 130 height 41
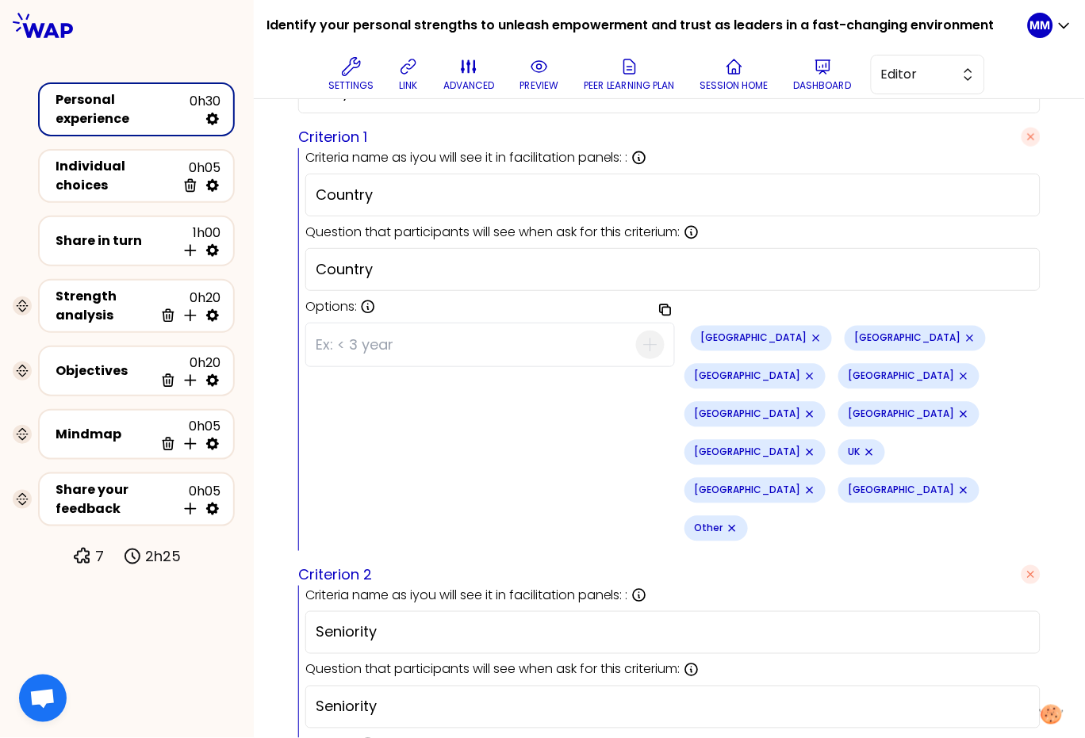
scroll to position [500, 0]
